Goal: Complete application form: Complete application form

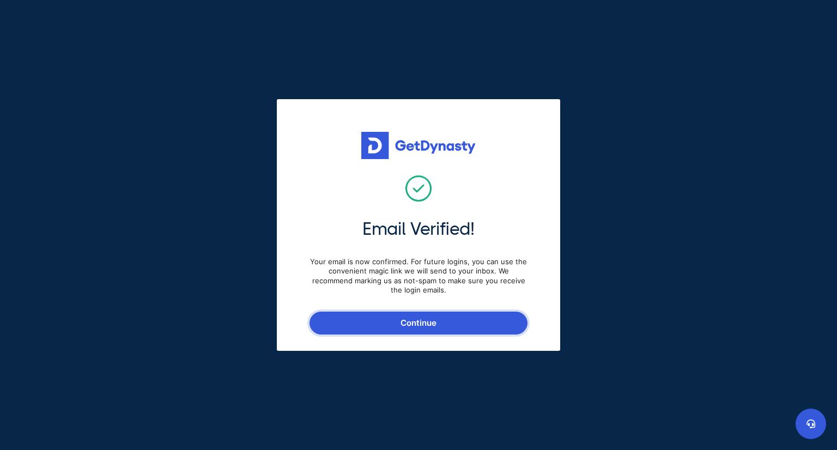
click at [435, 319] on button "Continue" at bounding box center [419, 323] width 218 height 23
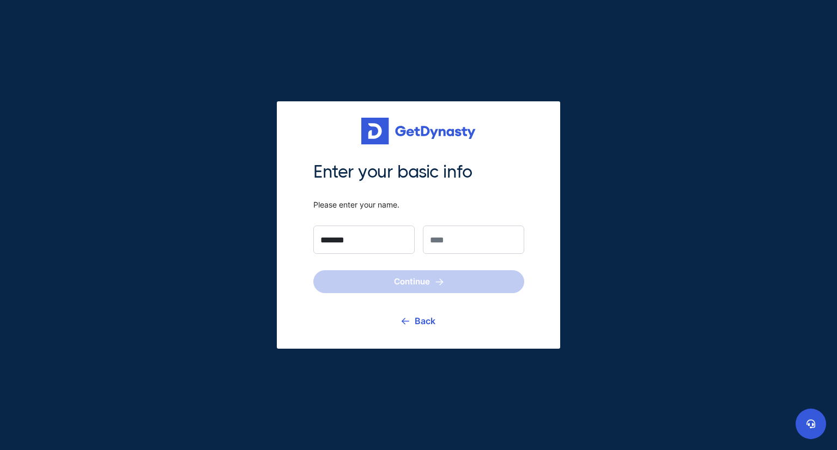
type input "*******"
click at [473, 236] on input "text" at bounding box center [473, 240] width 101 height 28
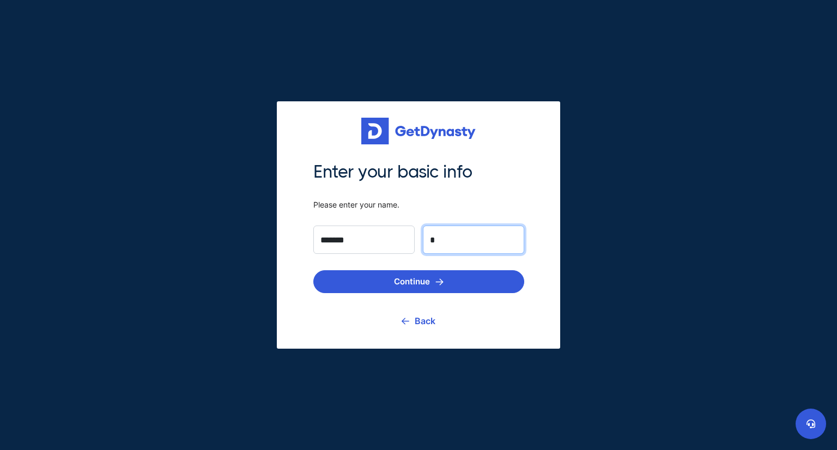
type input "*"
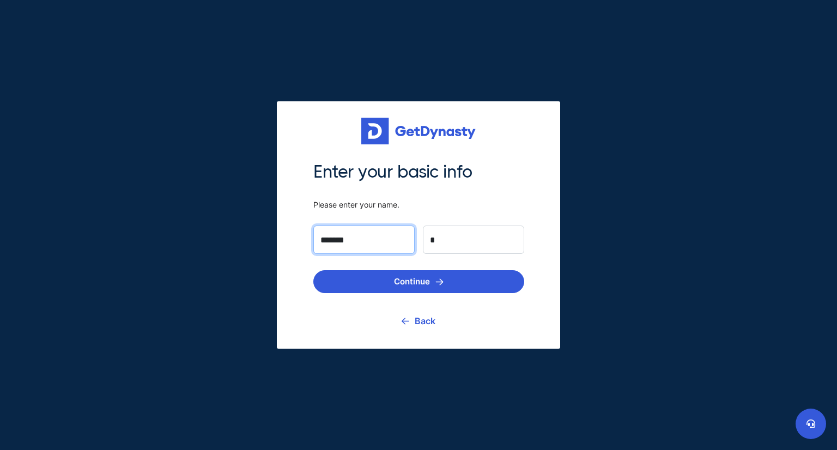
click at [364, 240] on input "*******" at bounding box center [363, 240] width 101 height 28
type input "*"
type input "******"
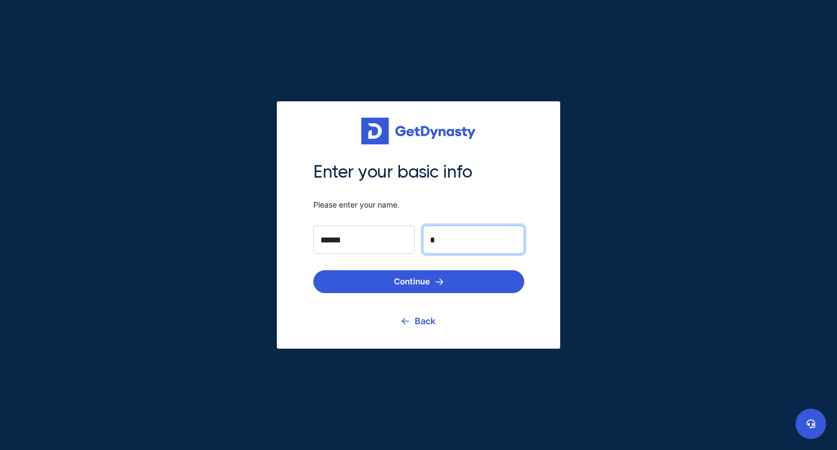
click at [451, 241] on input "*" at bounding box center [473, 240] width 101 height 28
type input "*******"
click at [420, 281] on button "Continue" at bounding box center [418, 281] width 211 height 23
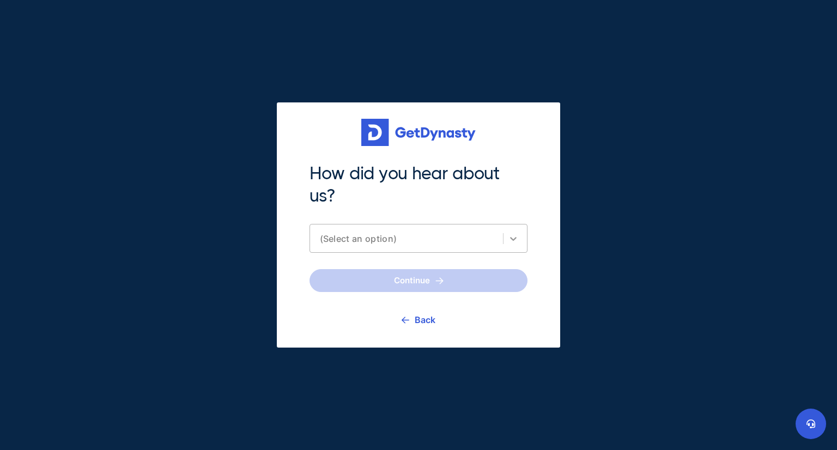
click at [511, 240] on icon at bounding box center [513, 238] width 11 height 11
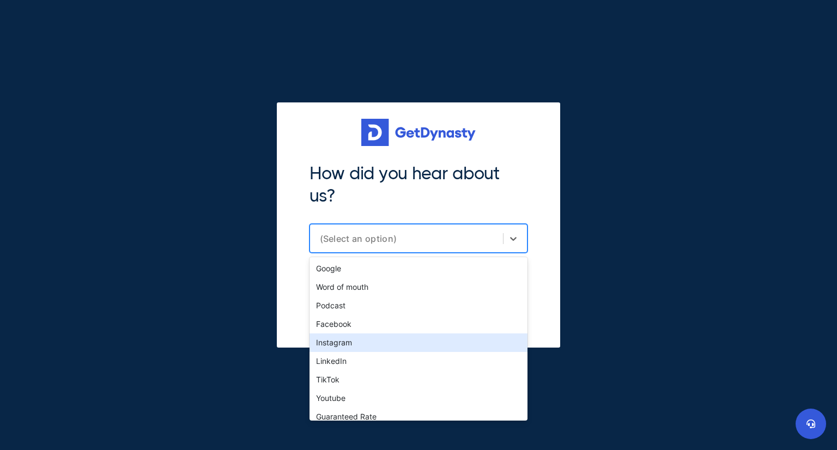
click at [335, 344] on div "Instagram" at bounding box center [419, 343] width 218 height 19
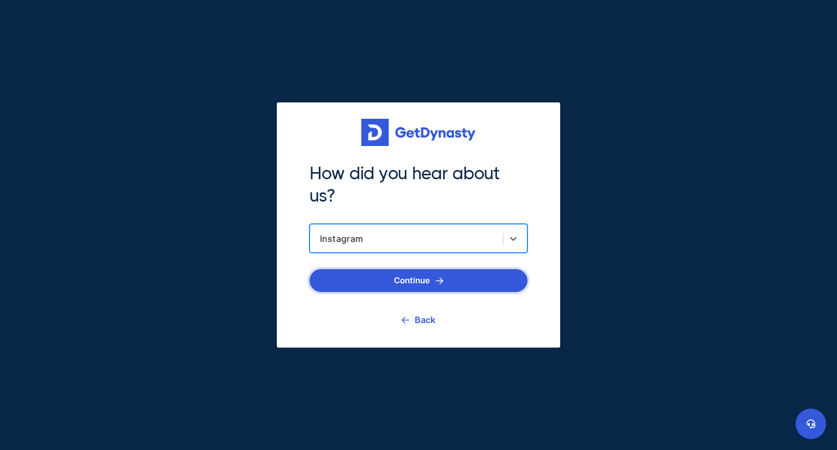
click at [421, 275] on button "Continue" at bounding box center [419, 280] width 218 height 23
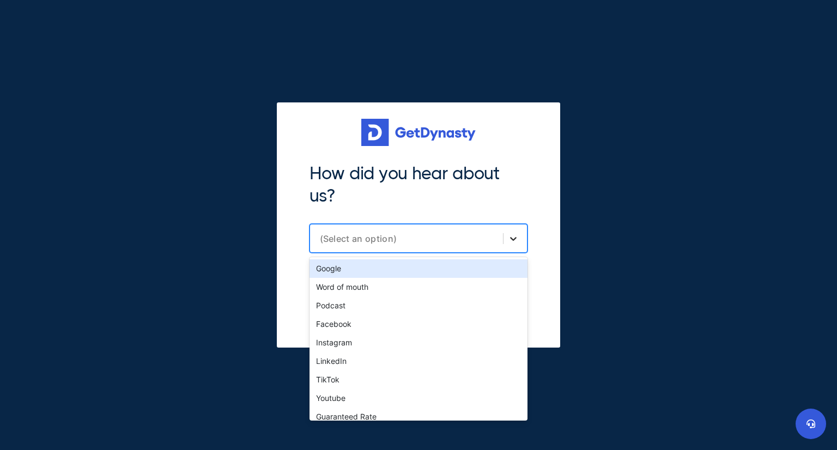
click at [519, 239] on div at bounding box center [514, 239] width 20 height 20
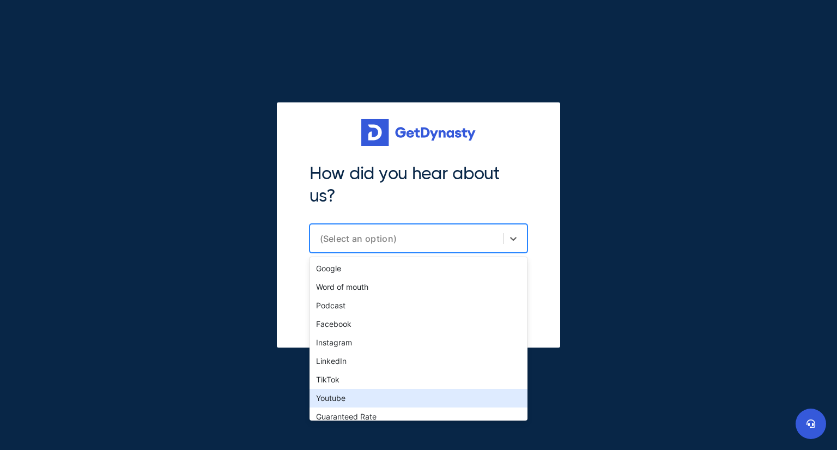
click at [338, 396] on div "Youtube" at bounding box center [419, 398] width 218 height 19
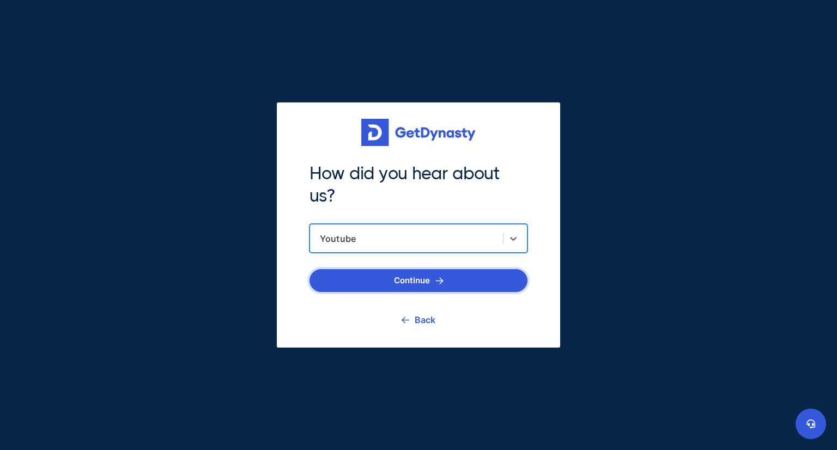
click at [434, 283] on button "Continue" at bounding box center [419, 280] width 218 height 23
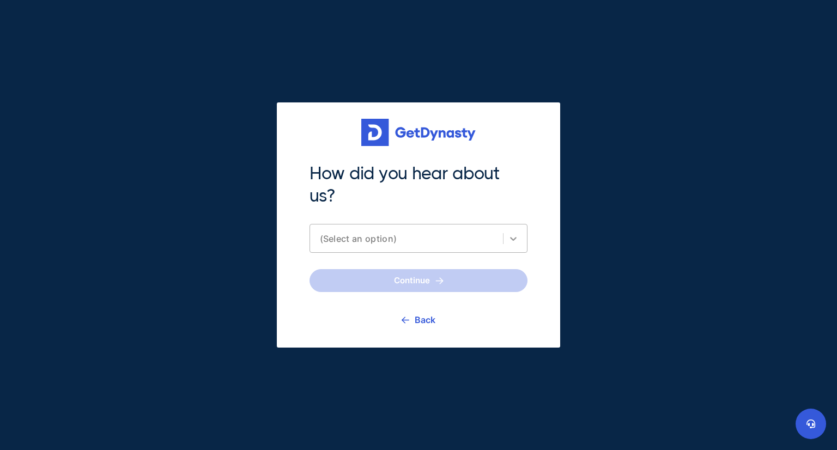
click at [516, 236] on icon at bounding box center [513, 238] width 11 height 11
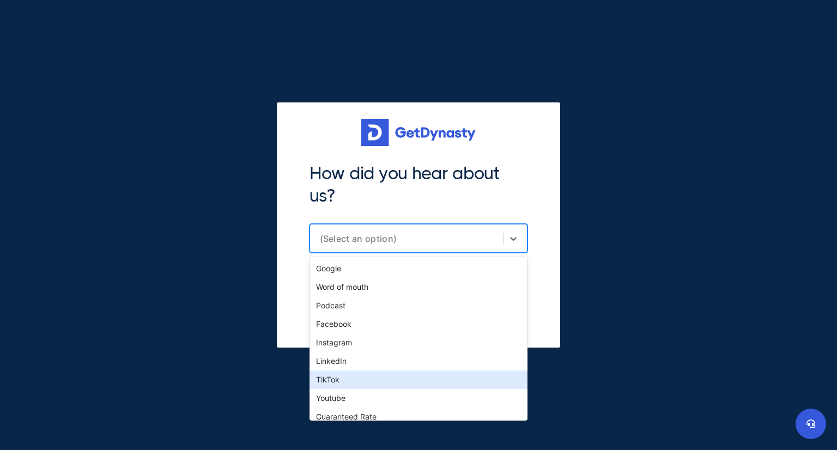
click at [332, 380] on div "TikTok" at bounding box center [419, 380] width 218 height 19
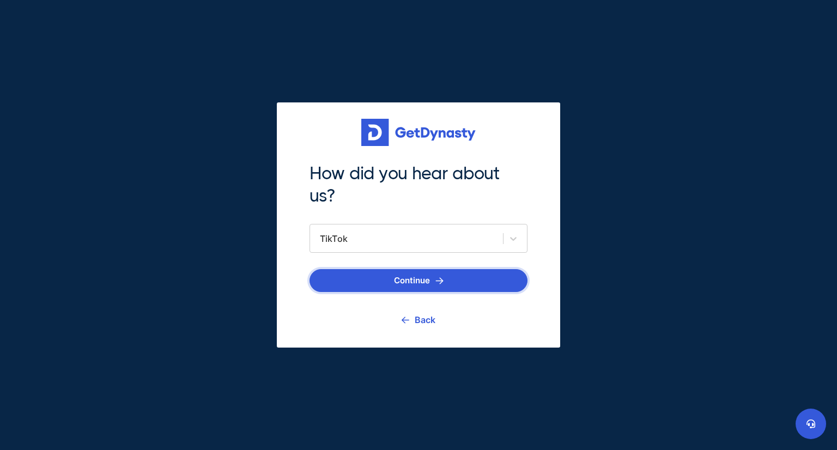
click at [429, 277] on button "Continue" at bounding box center [419, 280] width 218 height 23
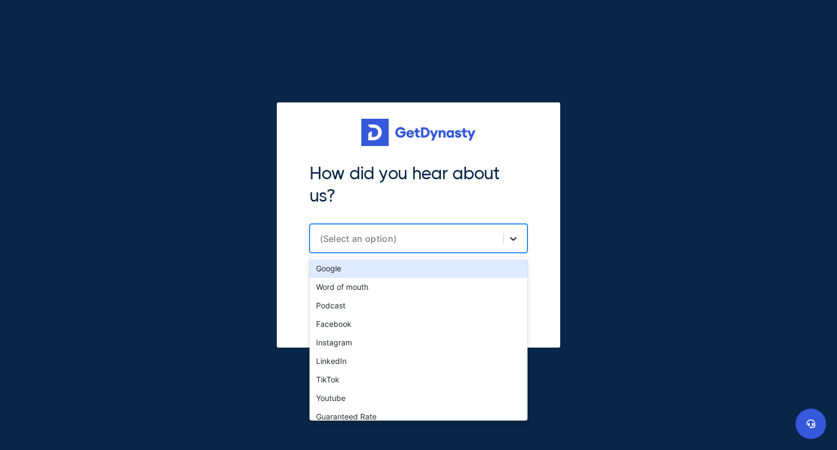
click at [512, 238] on icon at bounding box center [513, 238] width 11 height 11
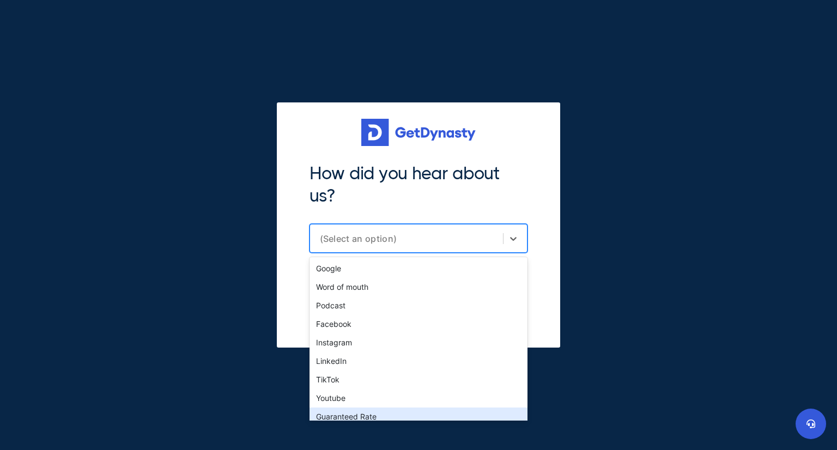
scroll to position [26, 0]
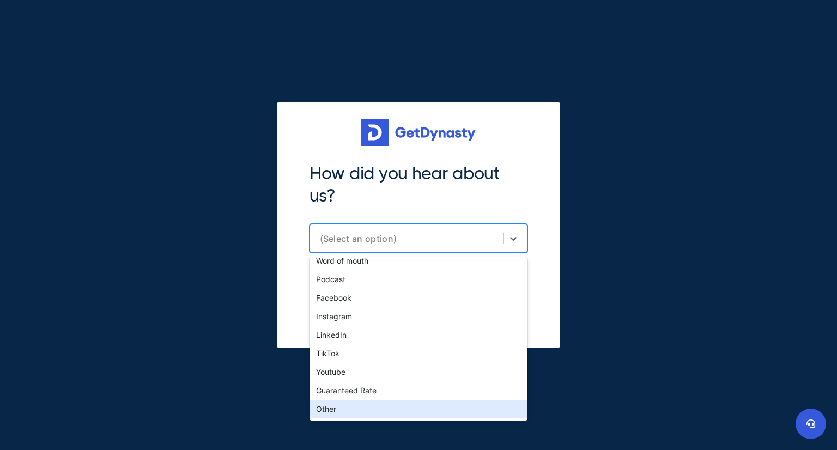
click at [338, 408] on div "Other" at bounding box center [419, 409] width 218 height 19
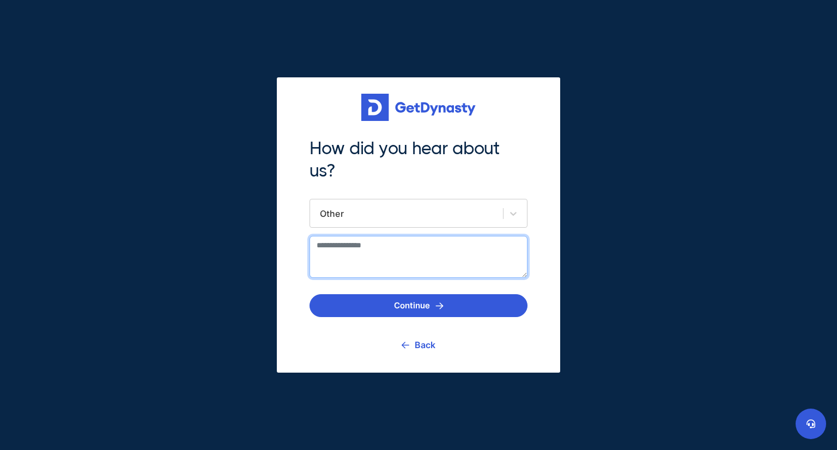
click at [411, 253] on textarea at bounding box center [419, 257] width 218 height 42
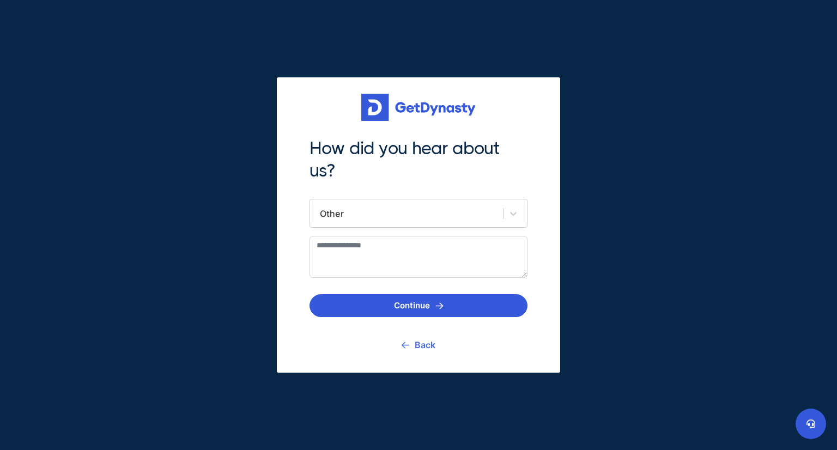
click at [422, 347] on link "Back" at bounding box center [419, 344] width 34 height 27
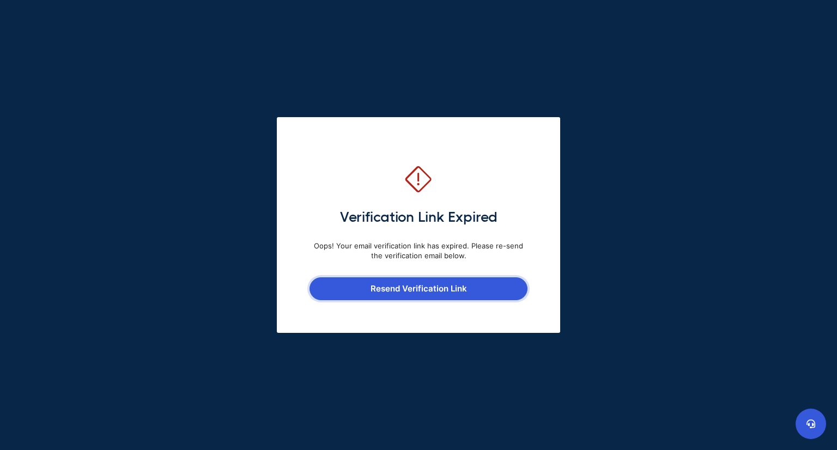
click at [426, 285] on button "Resend Verification Link" at bounding box center [419, 288] width 218 height 23
click at [433, 285] on button "Resend Verification Link" at bounding box center [419, 288] width 218 height 23
click at [416, 288] on button "Resend Verification Link" at bounding box center [419, 288] width 218 height 23
